Goal: Task Accomplishment & Management: Manage account settings

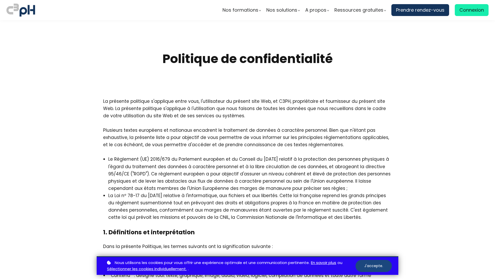
click at [374, 265] on button "J'accepte." at bounding box center [374, 266] width 36 height 12
